Goal: Task Accomplishment & Management: Manage account settings

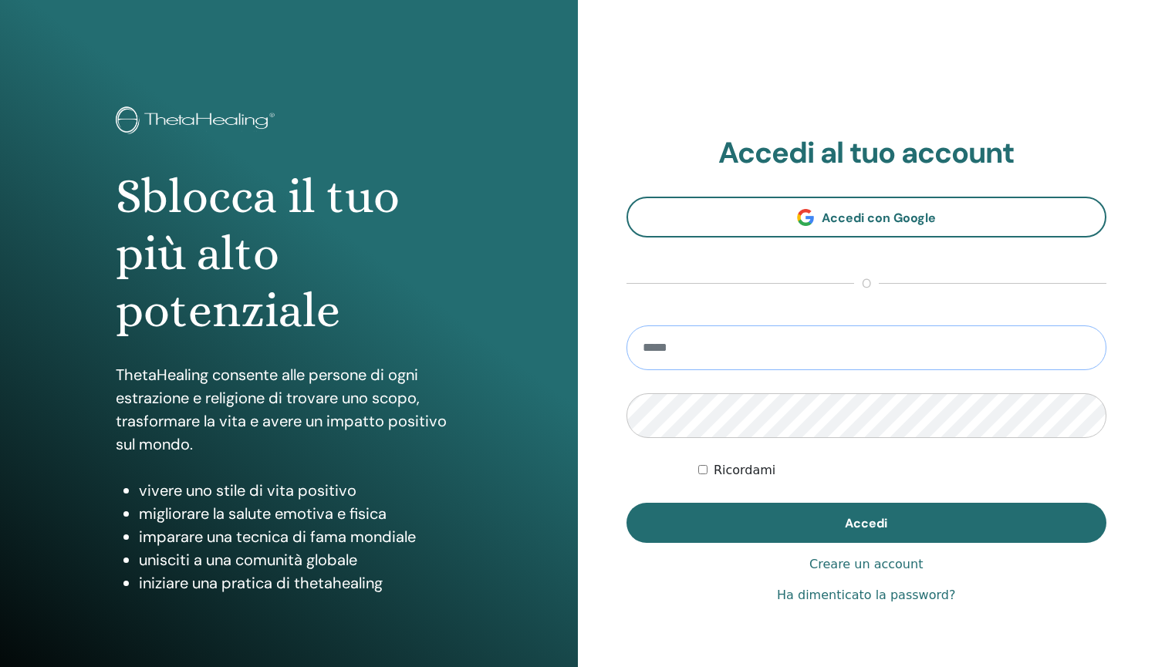
type input "**********"
click at [865, 523] on button "Accedi" at bounding box center [866, 523] width 481 height 40
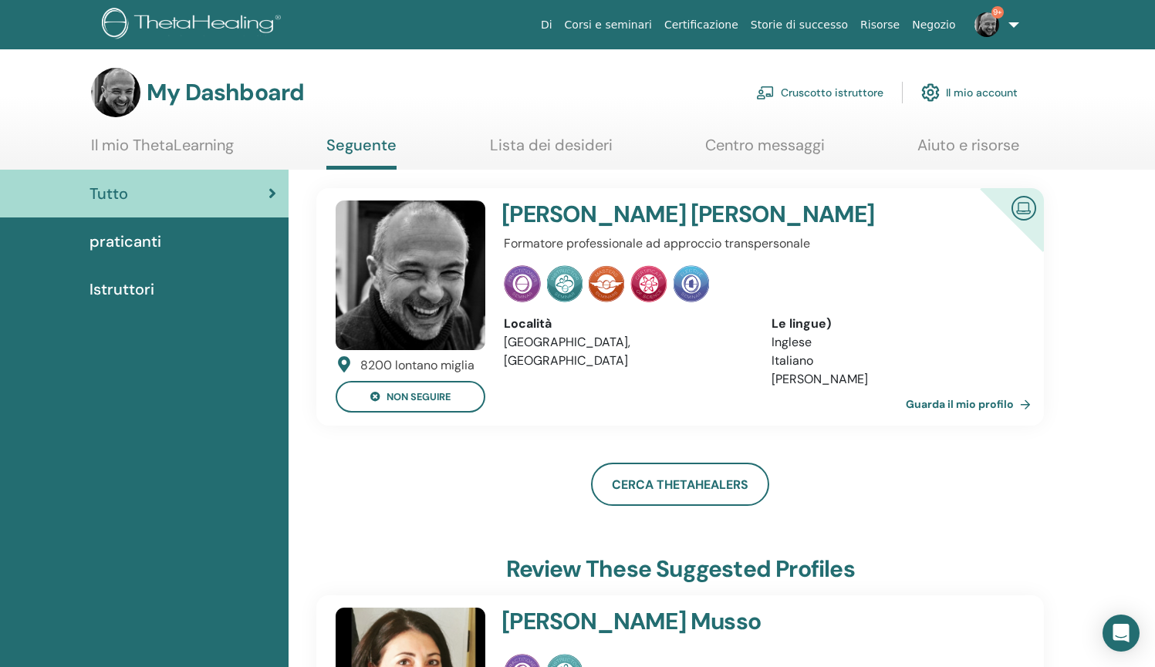
click at [819, 93] on link "Cruscotto istruttore" at bounding box center [819, 93] width 127 height 34
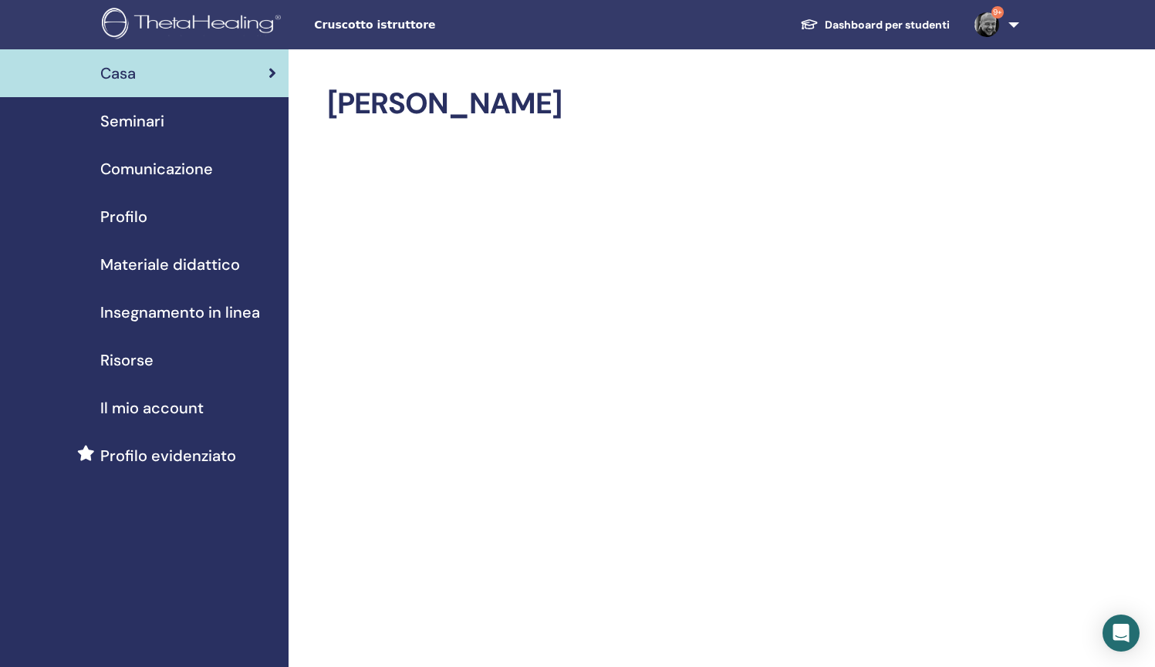
click at [145, 122] on span "Seminari" at bounding box center [132, 121] width 64 height 23
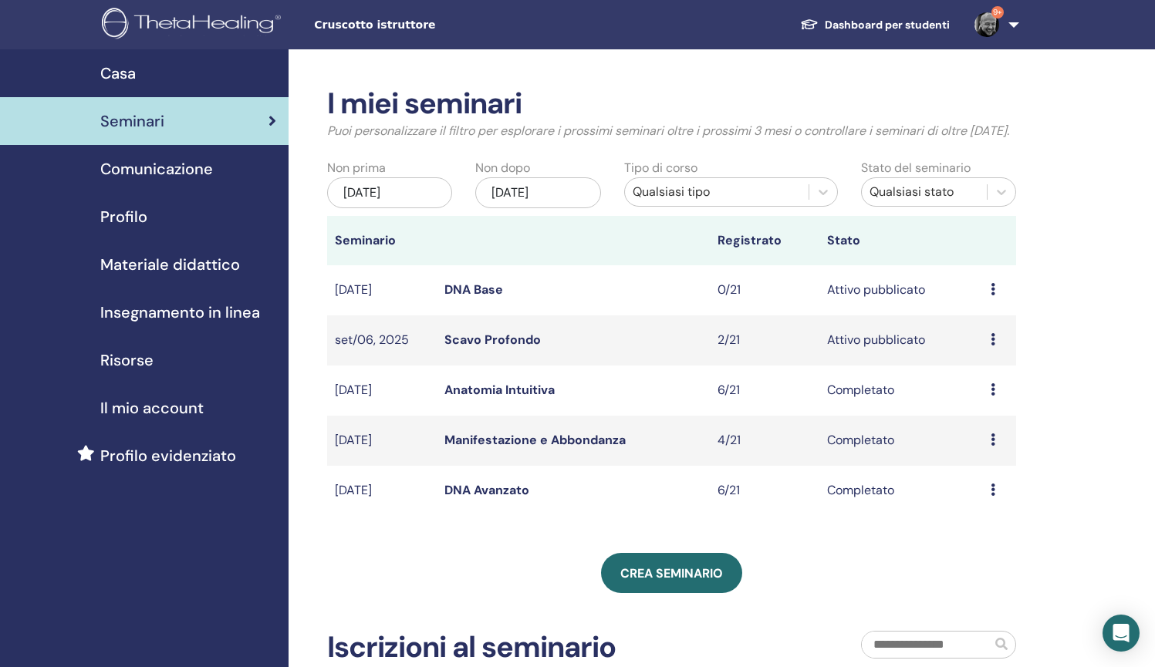
click at [464, 298] on link "DNA Base" at bounding box center [473, 290] width 59 height 16
click at [491, 298] on link "DNA Base" at bounding box center [473, 290] width 59 height 16
click at [488, 398] on link "Anatomia Intuitiva" at bounding box center [499, 390] width 110 height 16
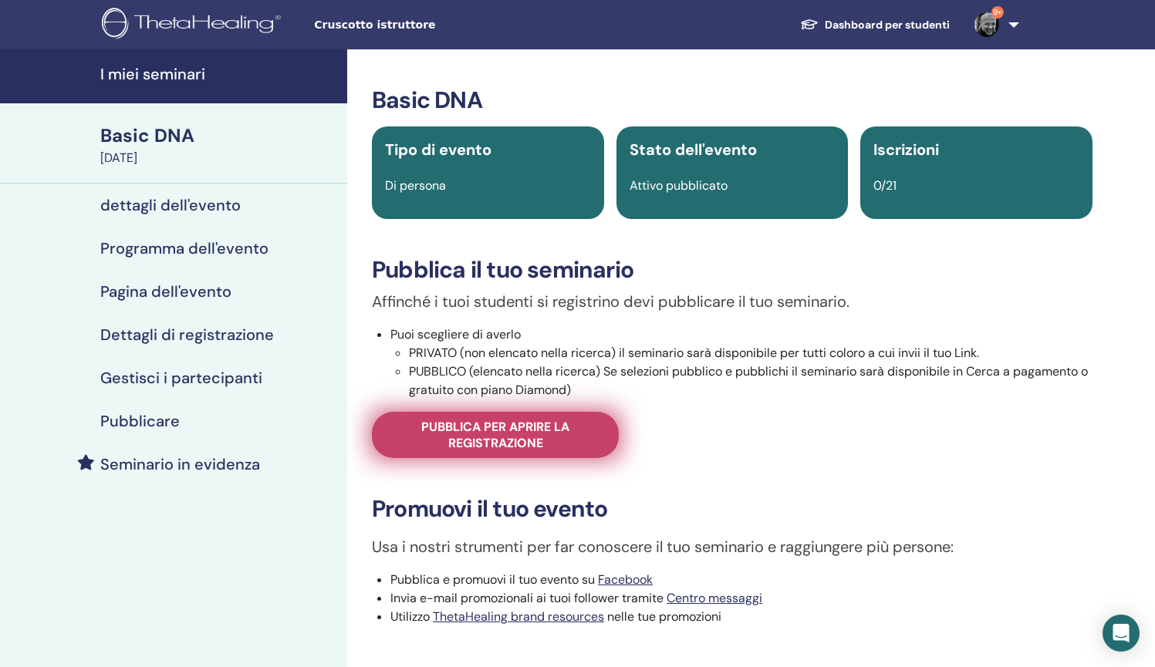
click at [517, 437] on span "Pubblica per aprire la registrazione" at bounding box center [495, 435] width 208 height 32
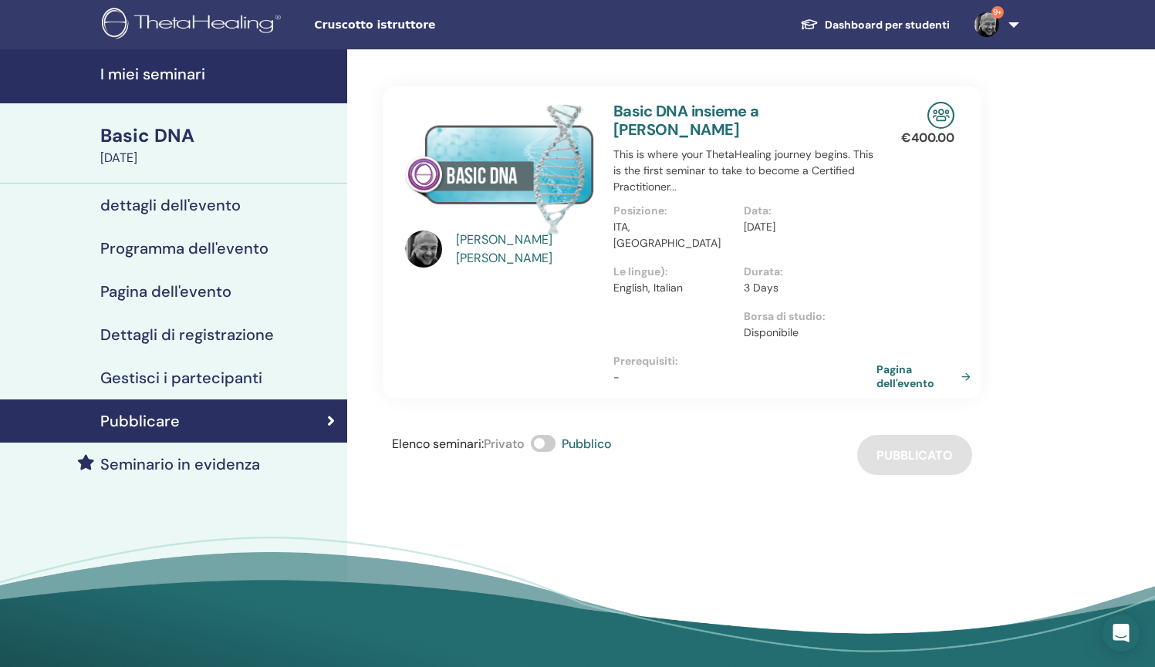
click at [905, 363] on link "Pagina dell'evento" at bounding box center [926, 377] width 100 height 28
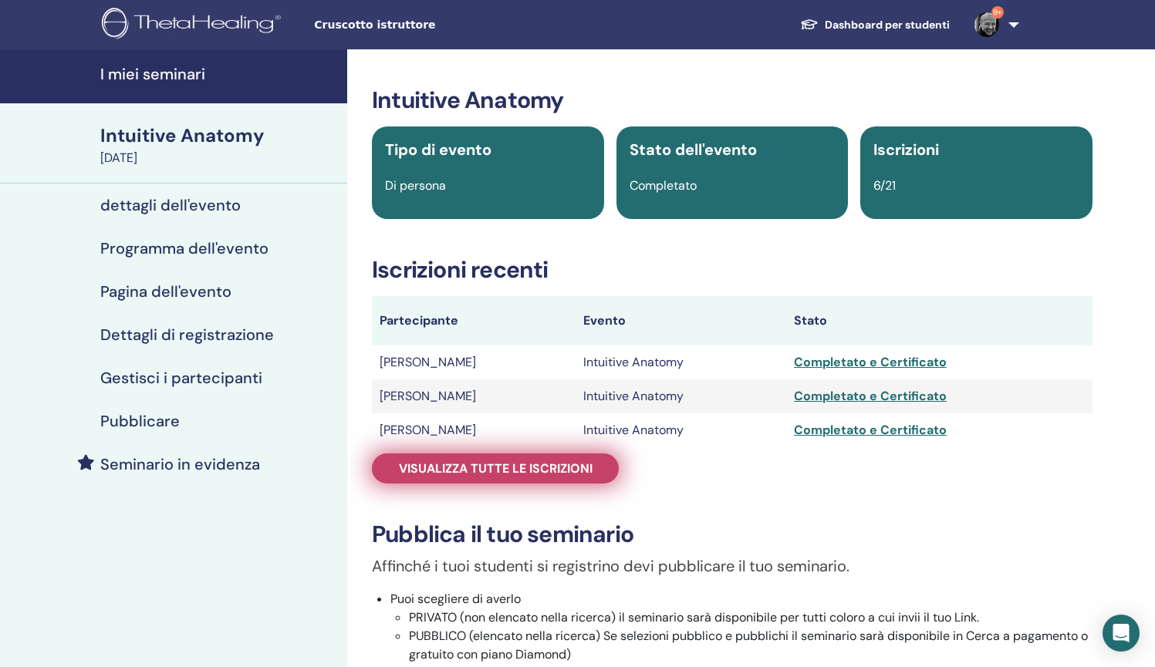
click at [524, 474] on span "Visualizza tutte le iscrizioni" at bounding box center [496, 468] width 194 height 16
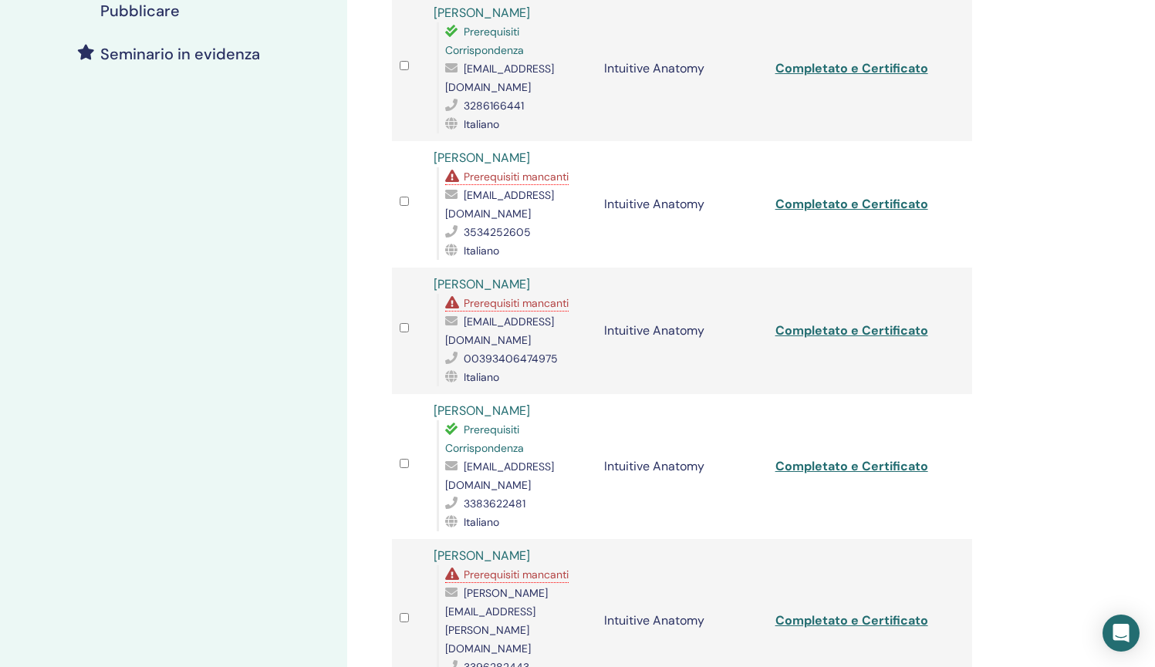
scroll to position [427, 0]
